Goal: Task Accomplishment & Management: Manage account settings

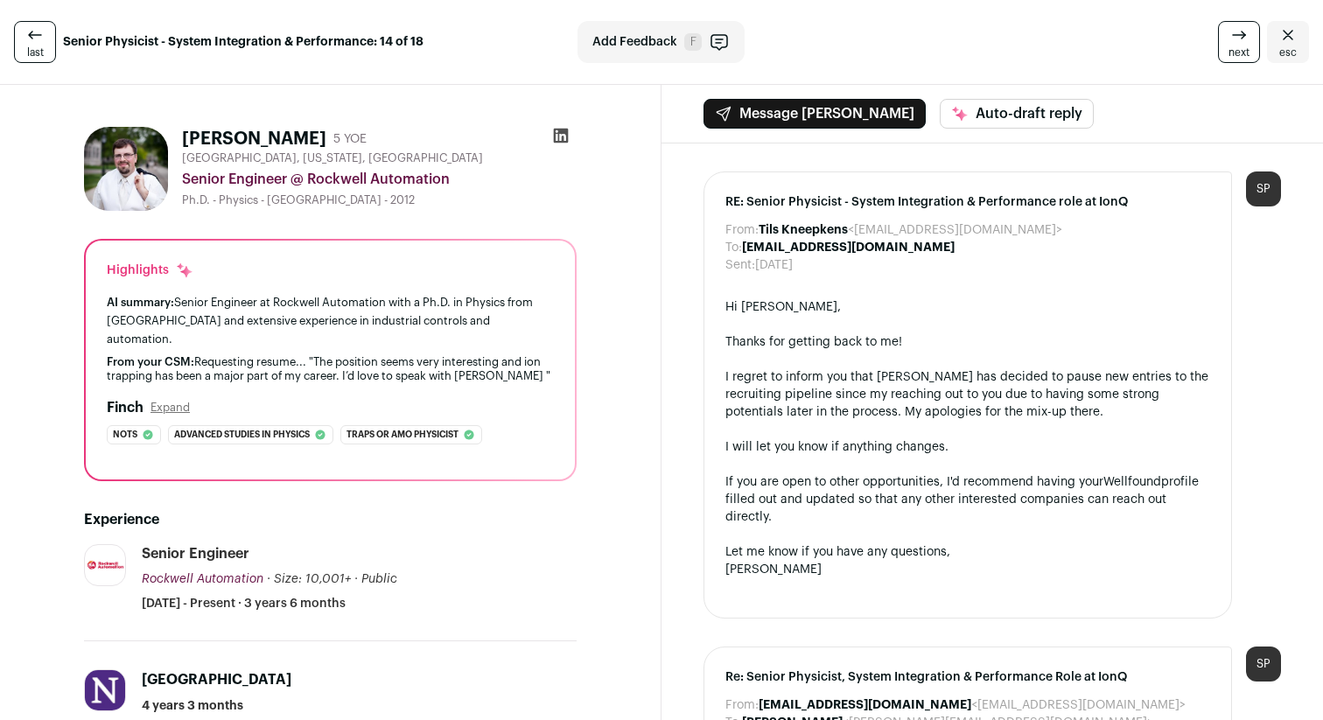
click at [1289, 46] on span "esc" at bounding box center [1288, 53] width 18 height 14
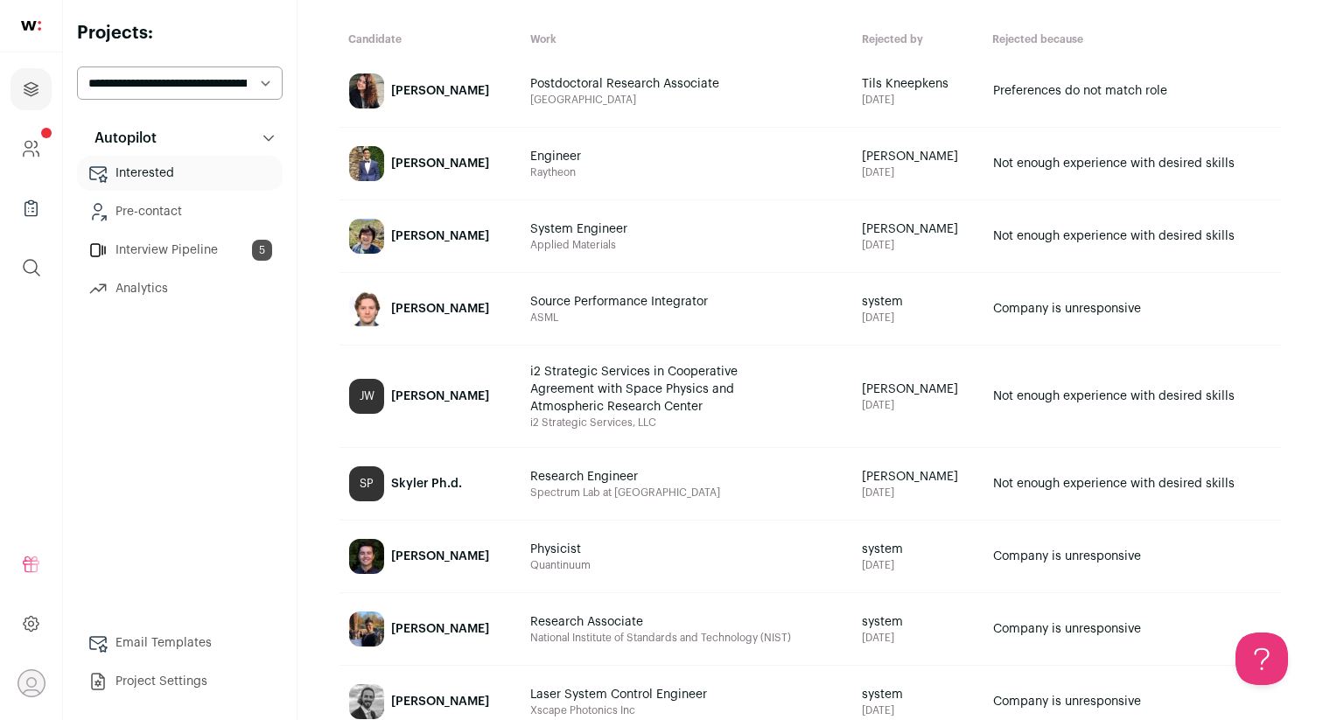
scroll to position [117, 0]
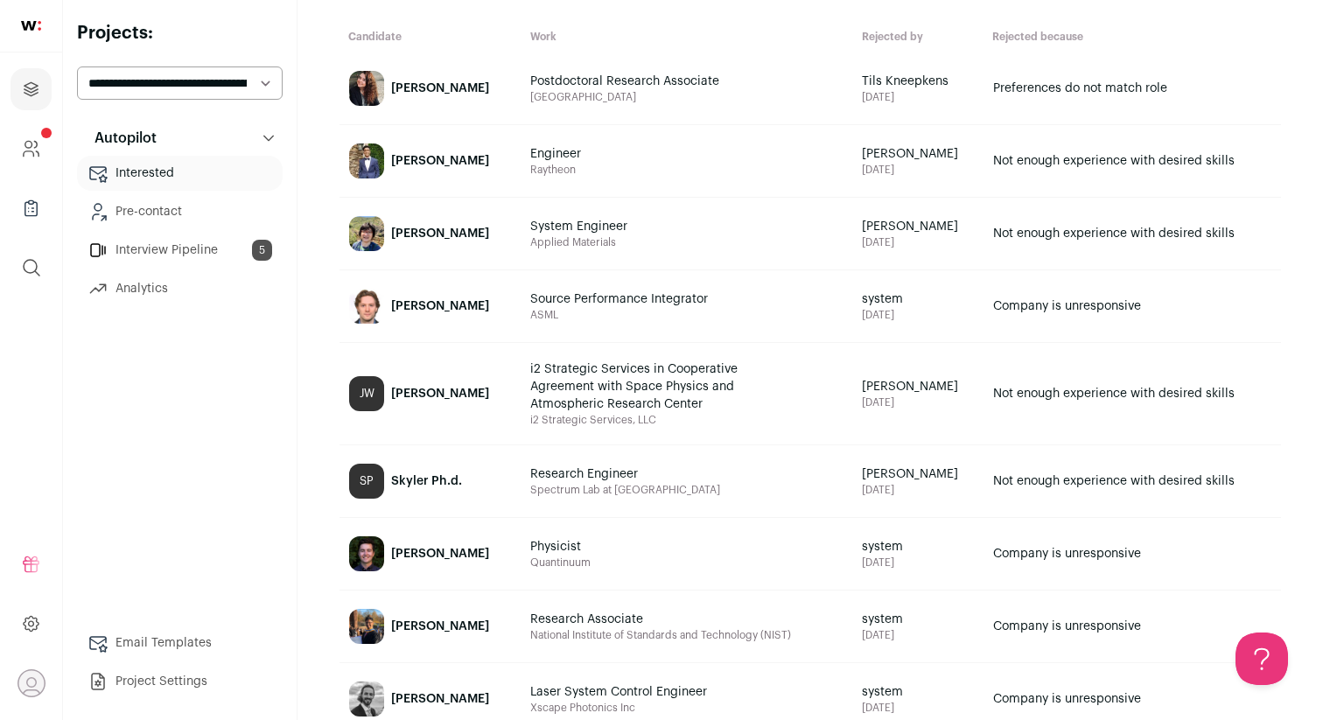
click at [187, 254] on link "Interview Pipeline 5" at bounding box center [180, 250] width 206 height 35
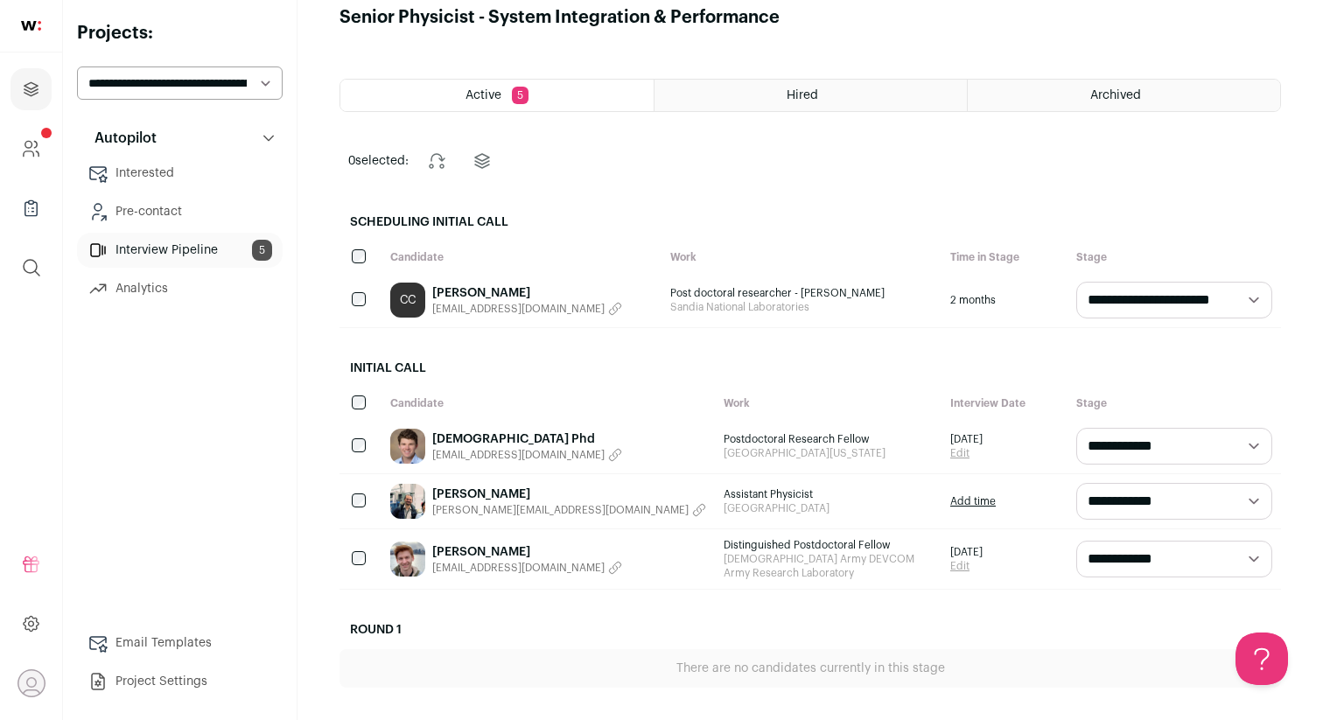
scroll to position [27, 0]
click at [470, 296] on link "Coleman Cariker" at bounding box center [527, 293] width 190 height 18
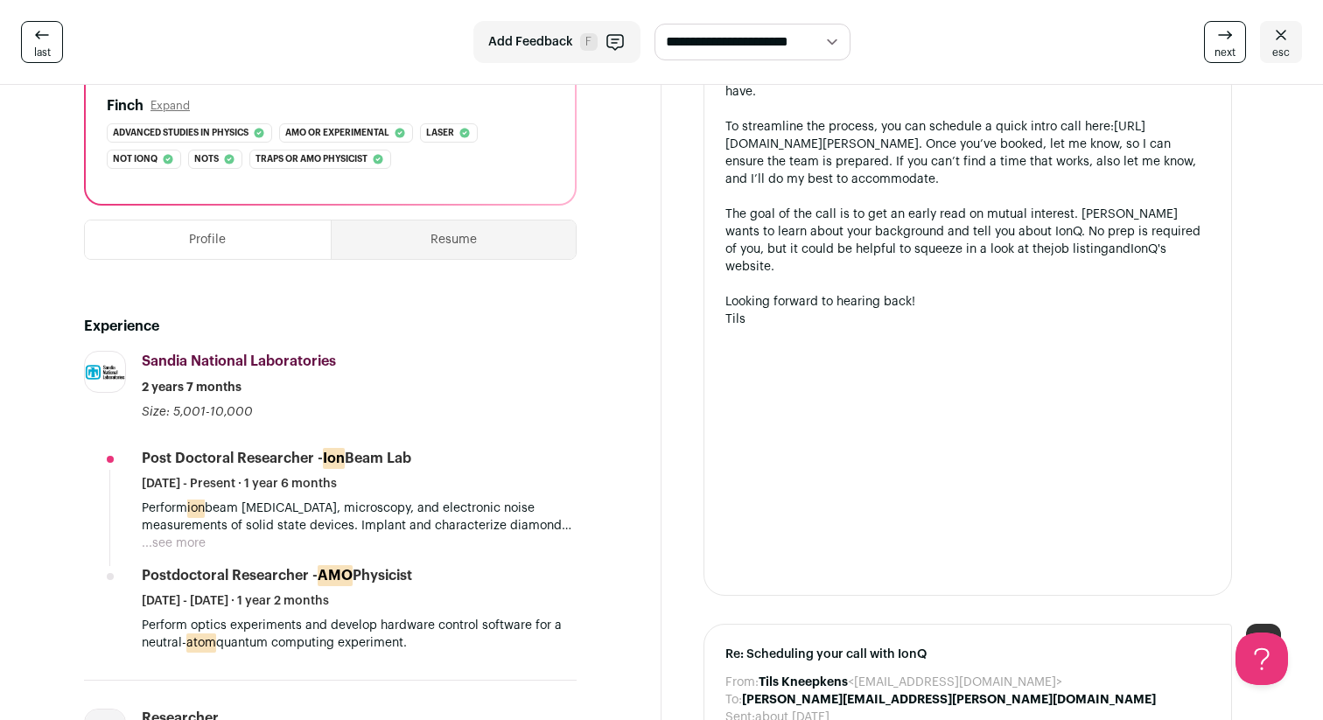
scroll to position [289, 0]
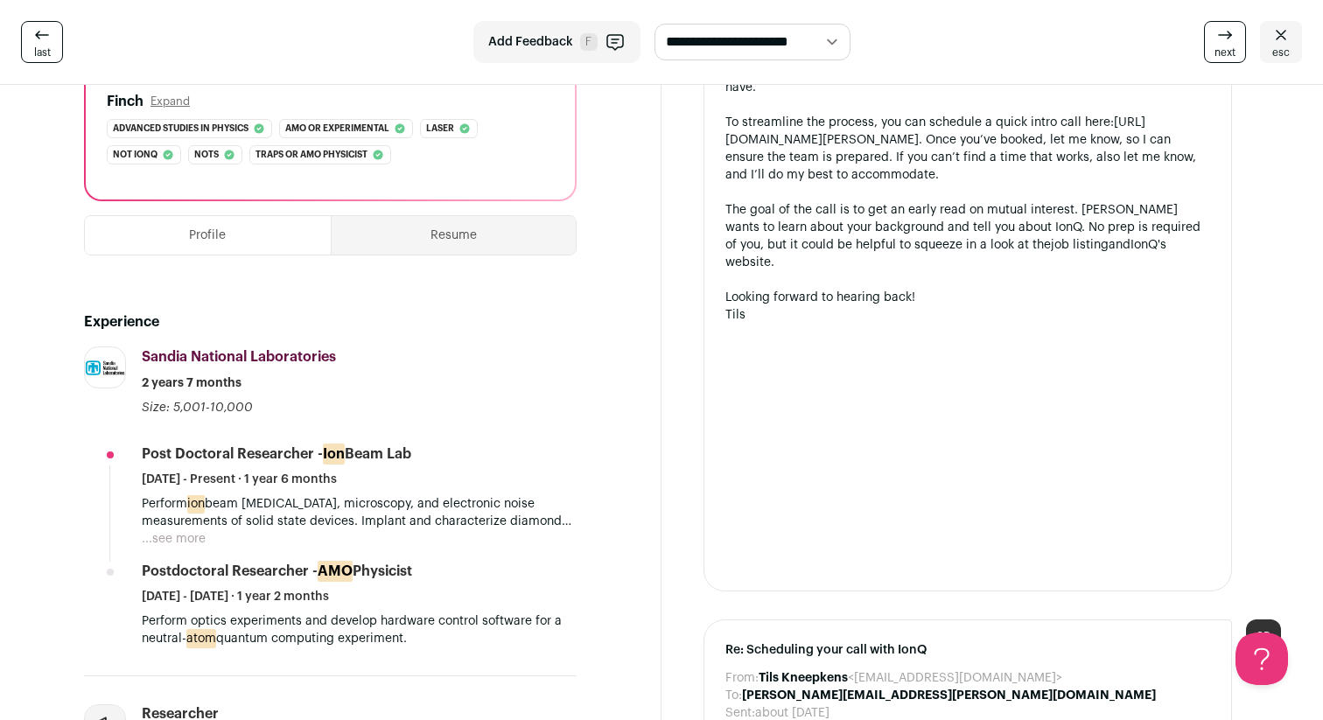
click at [450, 237] on button "Resume" at bounding box center [454, 235] width 245 height 39
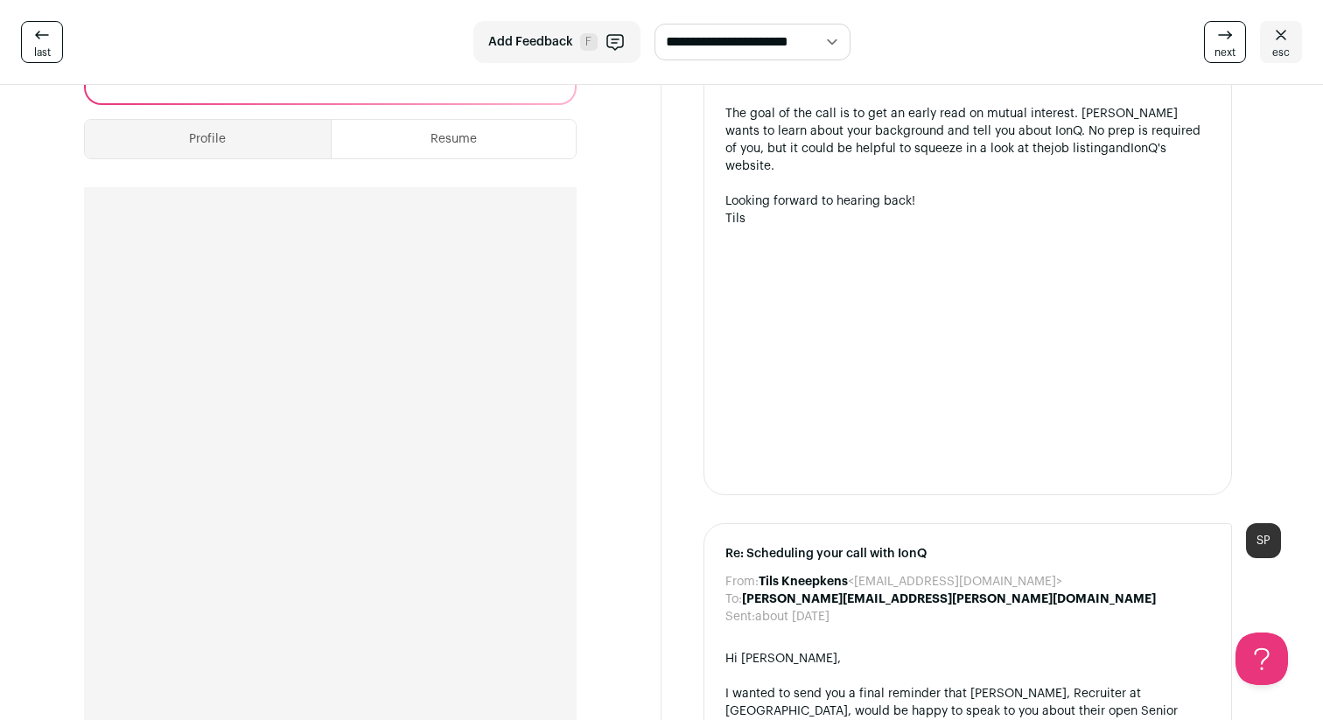
scroll to position [0, 0]
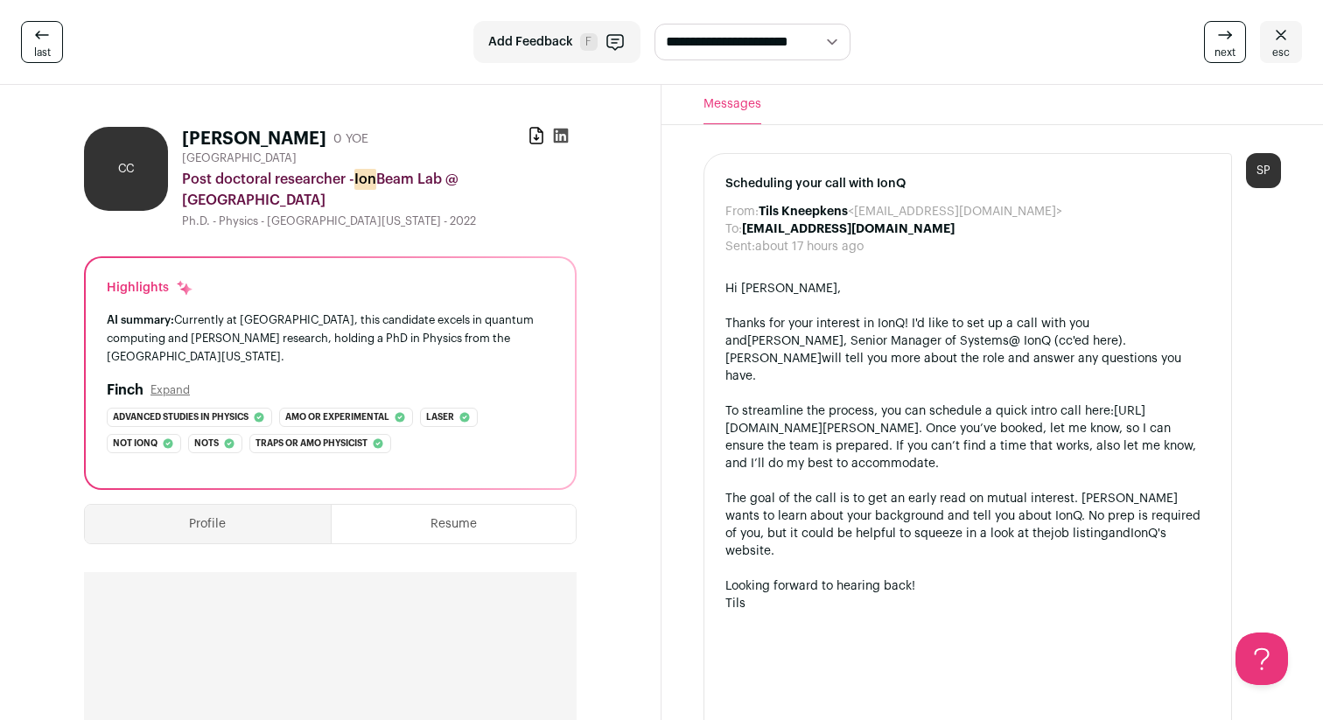
click at [1284, 27] on icon at bounding box center [1281, 35] width 21 height 21
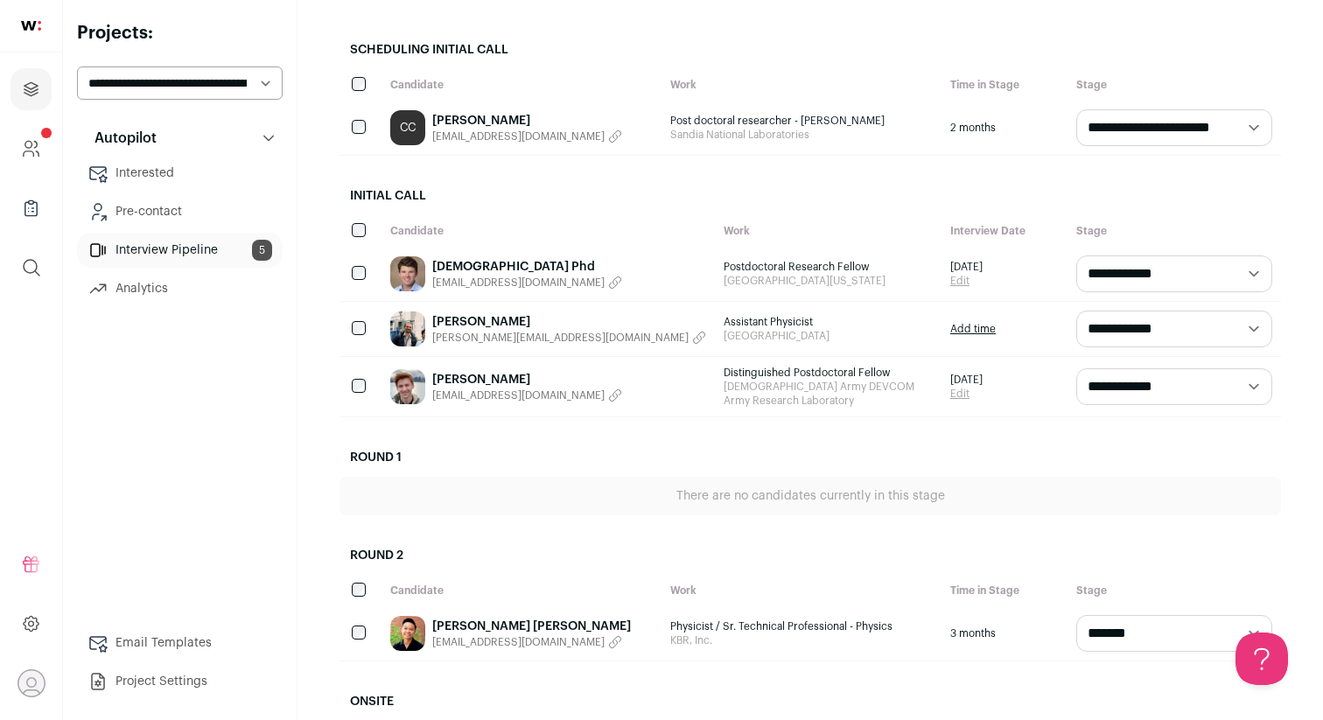
scroll to position [362, 0]
